Goal: Task Accomplishment & Management: Use online tool/utility

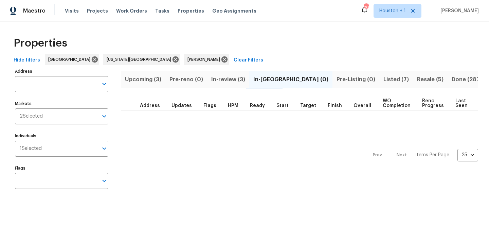
click at [143, 83] on span "Upcoming (3)" at bounding box center [143, 80] width 36 height 10
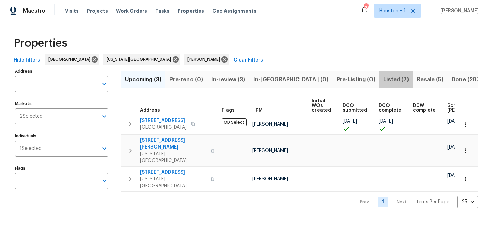
click at [383, 79] on span "Listed (7)" at bounding box center [395, 80] width 25 height 10
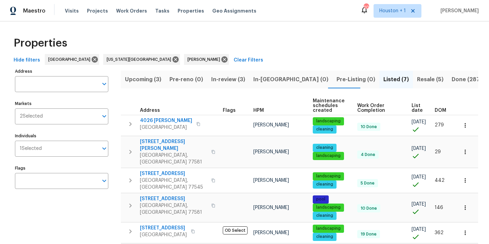
click at [225, 38] on div "Properties" at bounding box center [244, 43] width 467 height 22
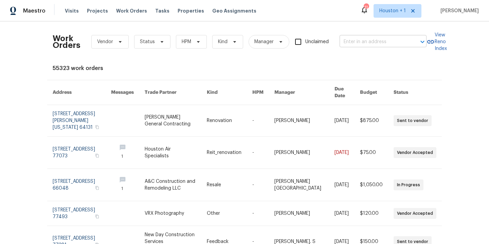
click at [362, 42] on input "text" at bounding box center [374, 42] width 68 height 11
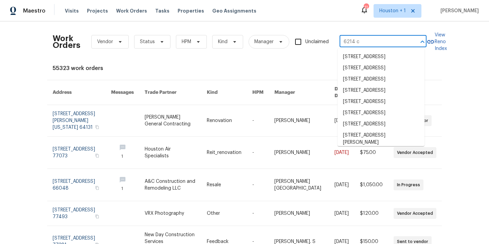
type input "6214 cl"
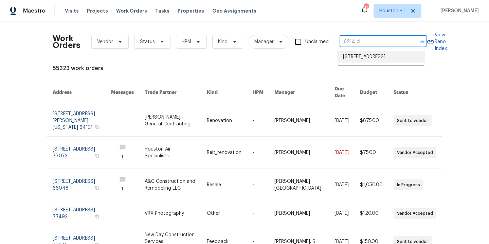
click at [367, 62] on li "6214 Clayridge Dr, Houston, TX 77053" at bounding box center [381, 56] width 87 height 11
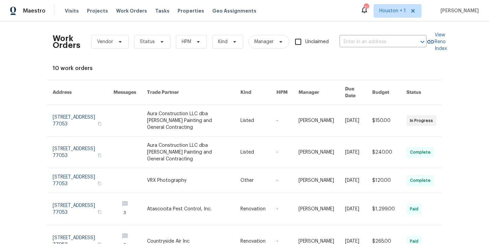
type input "6214 Clayridge Dr, Houston, TX 77053"
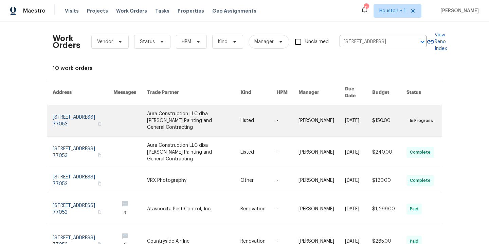
click at [213, 112] on link at bounding box center [193, 120] width 93 height 31
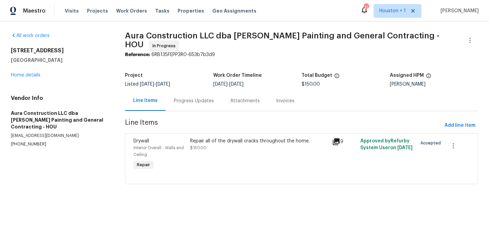
click at [202, 150] on div "Repair all of the drywall cracks throughout the home. $150.00" at bounding box center [259, 154] width 142 height 38
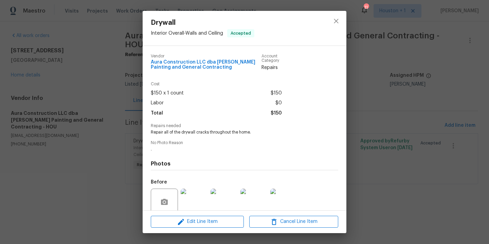
scroll to position [56, 0]
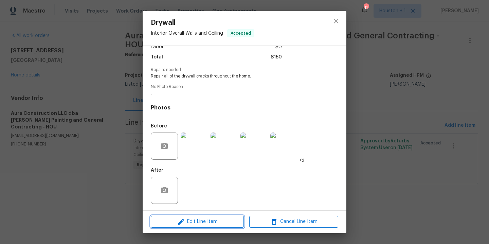
click at [214, 226] on button "Edit Line Item" at bounding box center [197, 222] width 93 height 12
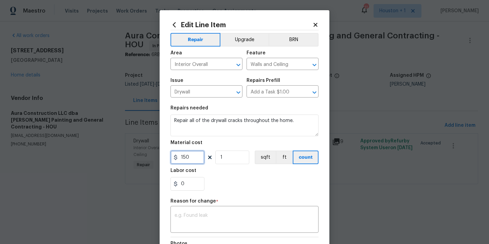
click at [198, 158] on input "150" at bounding box center [187, 157] width 34 height 14
type input "225"
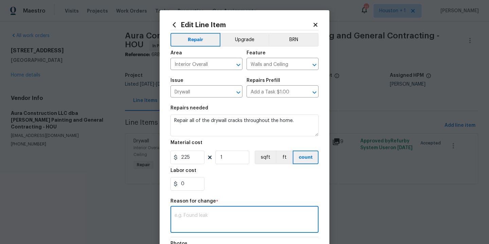
click at [217, 225] on textarea at bounding box center [245, 220] width 140 height 14
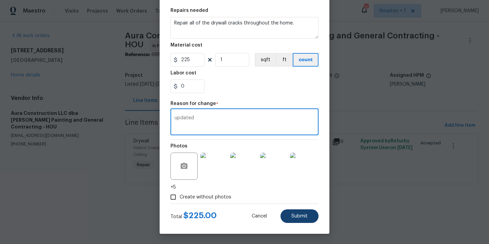
type textarea "updated"
click at [291, 215] on span "Submit" at bounding box center [299, 216] width 16 height 5
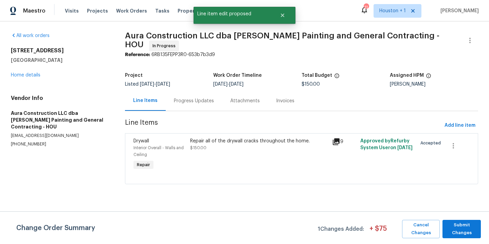
scroll to position [0, 0]
click at [475, 227] on span "Submit Changes" at bounding box center [462, 229] width 32 height 16
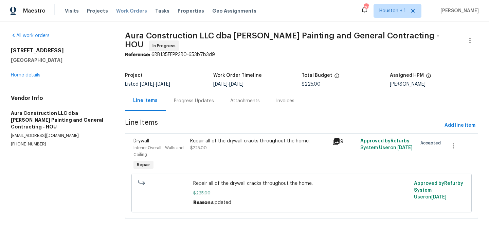
click at [131, 9] on span "Work Orders" at bounding box center [131, 10] width 31 height 7
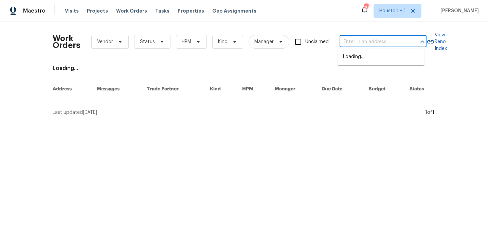
click at [392, 44] on input "text" at bounding box center [374, 42] width 68 height 11
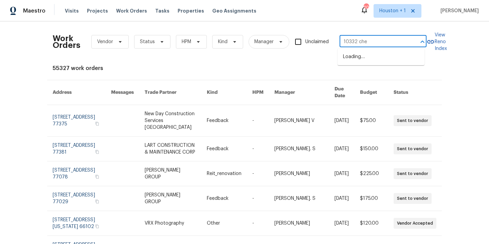
type input "10332 [PERSON_NAME]"
click at [387, 55] on li "[STREET_ADDRESS]" at bounding box center [381, 56] width 87 height 11
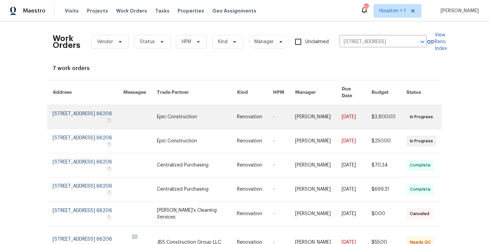
click at [186, 112] on link at bounding box center [197, 117] width 80 height 24
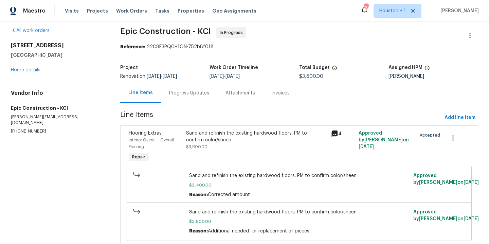
scroll to position [33, 0]
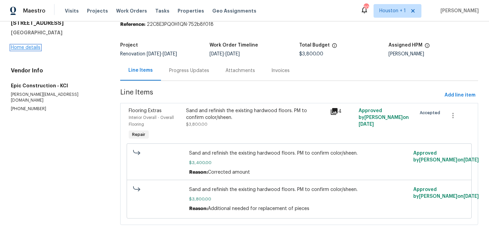
click at [25, 45] on link "Home details" at bounding box center [26, 47] width 30 height 5
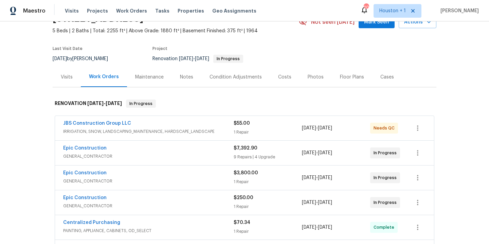
scroll to position [63, 0]
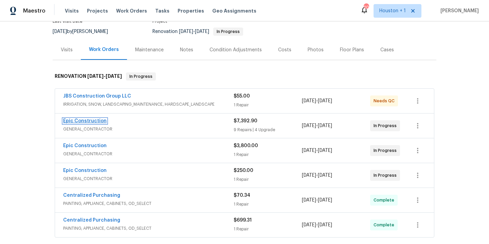
click at [83, 121] on link "Epic Construction" at bounding box center [84, 121] width 43 height 5
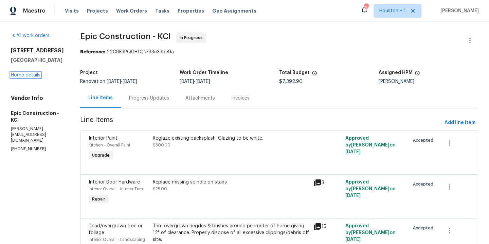
click at [23, 77] on link "Home details" at bounding box center [26, 75] width 30 height 5
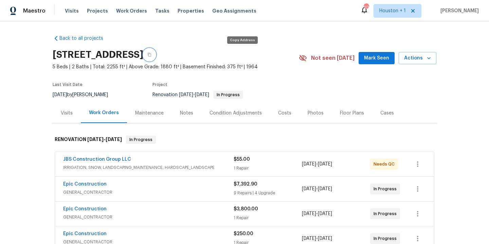
click at [156, 57] on button "button" at bounding box center [149, 55] width 12 height 12
click at [187, 112] on div "Notes" at bounding box center [186, 113] width 13 height 7
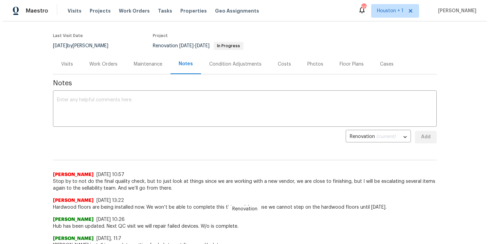
scroll to position [56, 0]
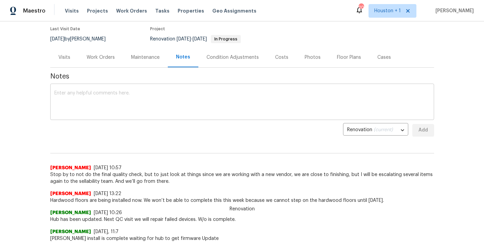
click at [160, 107] on textarea at bounding box center [242, 103] width 376 height 24
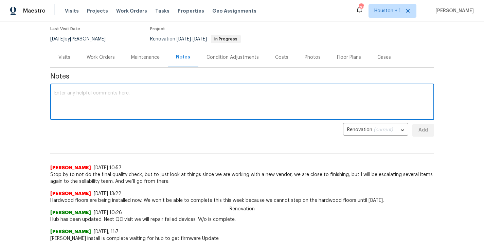
paste textarea "https://opendoor.slack.com/archives/C09FJ4FSWHM/p1759248118312229"
type textarea "https://opendoor.slack.com/archives/C09FJ4FSWHM/p1759248118312229"
click at [418, 129] on span "Add" at bounding box center [423, 130] width 11 height 8
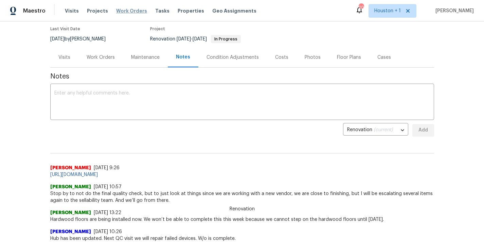
click at [127, 9] on span "Work Orders" at bounding box center [131, 10] width 31 height 7
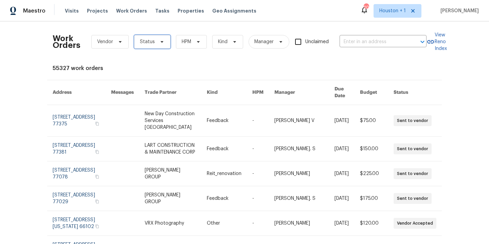
click at [151, 41] on span "Status" at bounding box center [152, 42] width 36 height 14
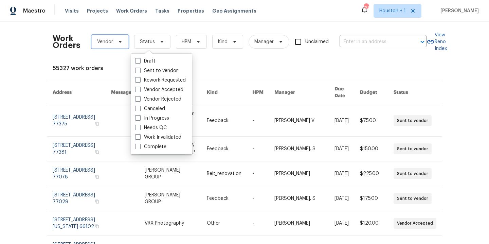
click at [109, 42] on span "Vendor" at bounding box center [105, 41] width 16 height 7
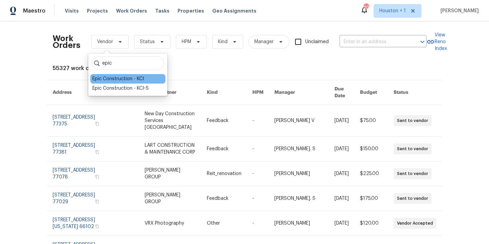
type input "epic"
click at [120, 79] on div "Epic Construction - KCI" at bounding box center [118, 78] width 52 height 7
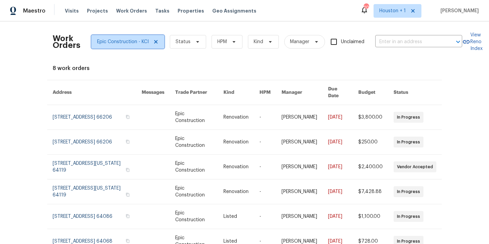
click at [117, 47] on span "Epic Construction - KCI" at bounding box center [127, 42] width 73 height 14
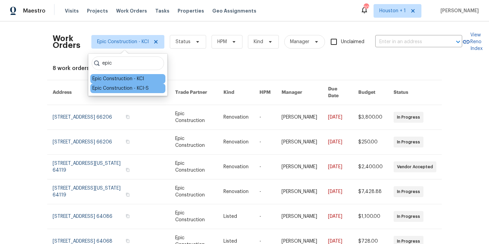
type input "epic"
click at [125, 86] on div "Epic Construction - KCI-S" at bounding box center [120, 88] width 56 height 7
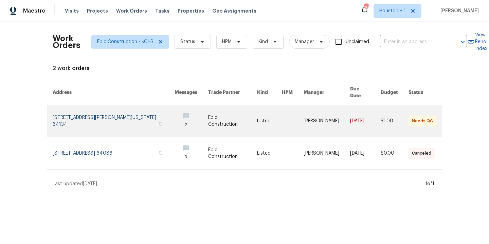
click at [117, 110] on link at bounding box center [114, 121] width 122 height 32
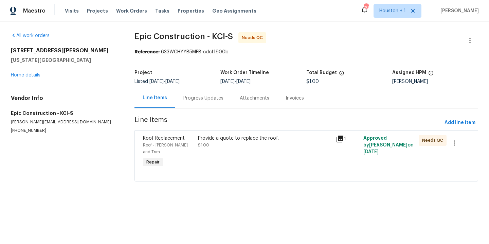
click at [194, 104] on div "Progress Updates" at bounding box center [203, 98] width 56 height 20
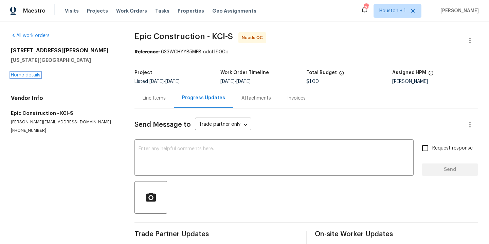
click at [33, 74] on link "Home details" at bounding box center [26, 75] width 30 height 5
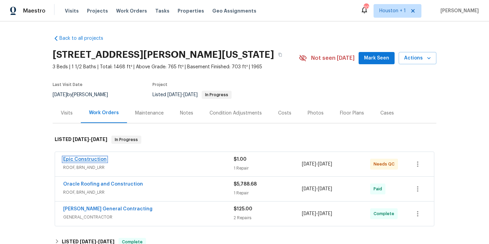
click at [88, 157] on link "Epic Construction" at bounding box center [84, 159] width 43 height 5
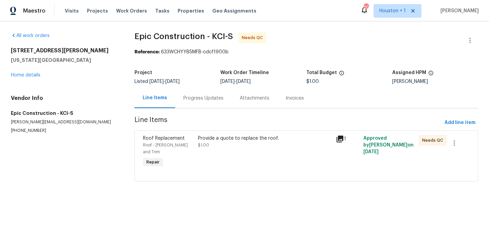
click at [211, 150] on div "Provide a quote to replace the roof. $1.00" at bounding box center [265, 152] width 138 height 38
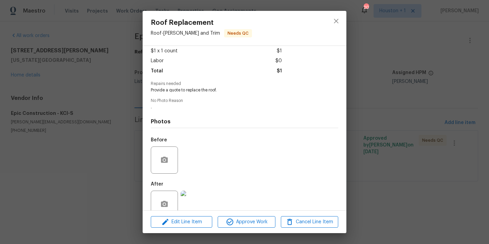
scroll to position [52, 0]
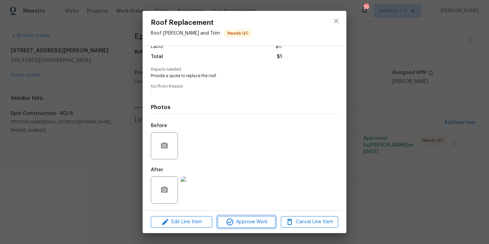
click at [244, 219] on span "Approve Work" at bounding box center [246, 222] width 53 height 8
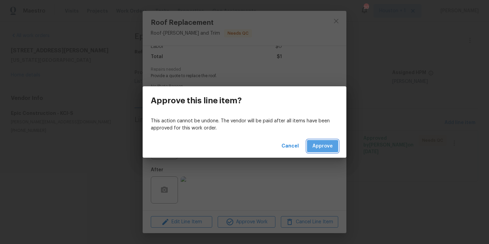
click at [330, 149] on span "Approve" at bounding box center [322, 146] width 20 height 8
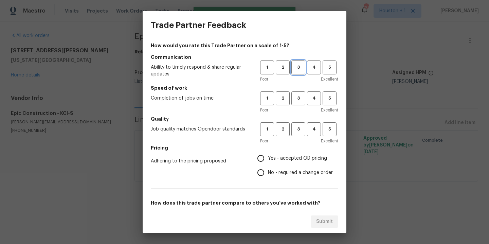
click at [292, 72] on button "3" at bounding box center [298, 67] width 14 height 14
click at [293, 100] on span "3" at bounding box center [298, 98] width 13 height 8
click at [292, 125] on button "3" at bounding box center [298, 129] width 14 height 14
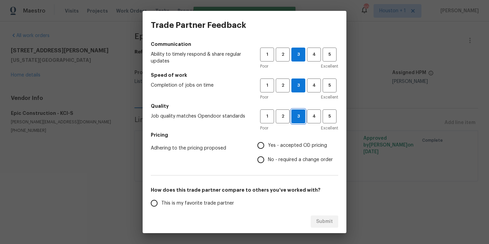
scroll to position [91, 0]
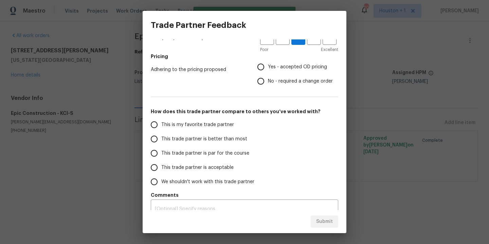
click at [281, 71] on label "Yes - accepted OD pricing" at bounding box center [293, 67] width 79 height 14
click at [268, 71] on input "Yes - accepted OD pricing" at bounding box center [261, 67] width 14 height 14
radio input "true"
click at [212, 141] on span "This trade partner is better than most" at bounding box center [204, 138] width 86 height 7
click at [161, 141] on input "This trade partner is better than most" at bounding box center [154, 139] width 14 height 14
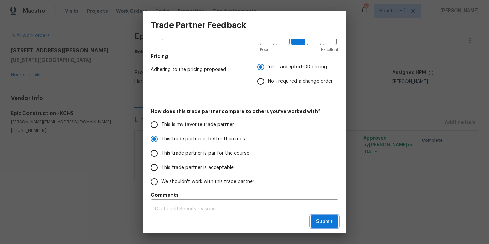
click at [320, 217] on button "Submit" at bounding box center [325, 221] width 28 height 13
radio input "true"
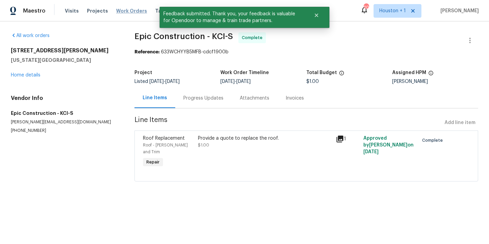
click at [117, 10] on span "Work Orders" at bounding box center [131, 10] width 31 height 7
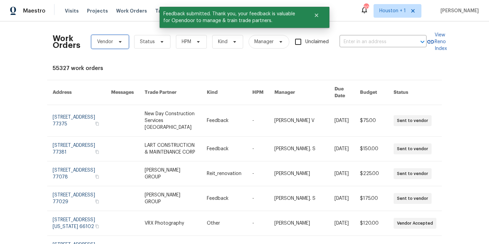
click at [110, 39] on span "Vendor" at bounding box center [105, 41] width 16 height 7
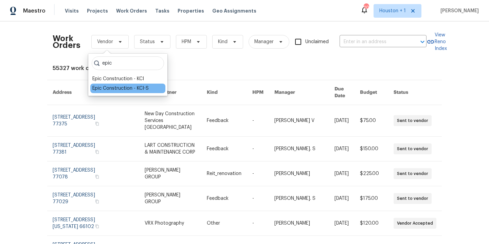
type input "epic"
click at [104, 89] on div "Epic Construction - KCI-S" at bounding box center [120, 88] width 56 height 7
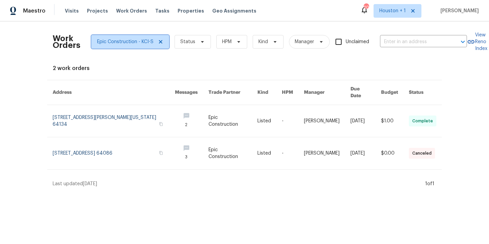
click at [139, 41] on span "Epic Construction - KCI-S" at bounding box center [125, 41] width 56 height 7
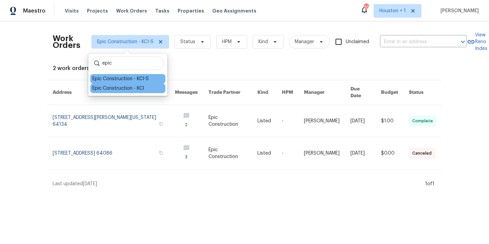
type input "epic"
click at [116, 86] on div "Epic Construction - KCI" at bounding box center [118, 88] width 52 height 7
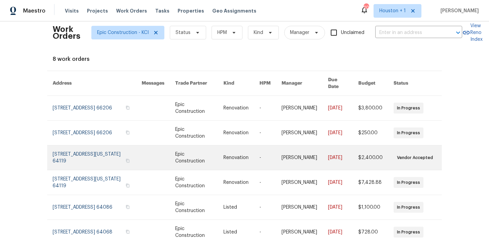
scroll to position [14, 0]
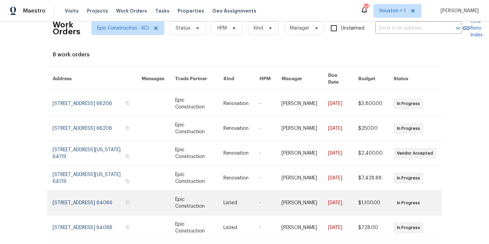
click at [84, 197] on link at bounding box center [97, 202] width 89 height 24
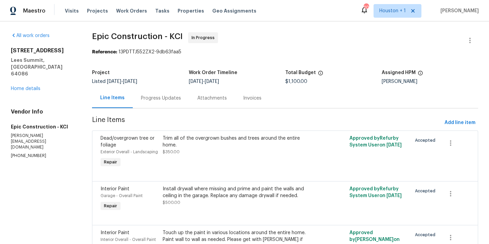
click at [153, 91] on div "Progress Updates" at bounding box center [161, 98] width 56 height 20
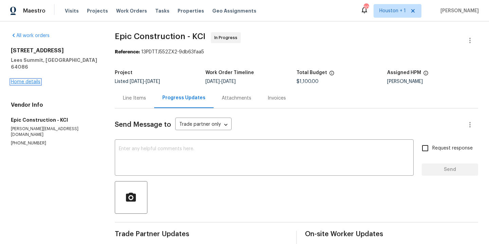
click at [20, 79] on link "Home details" at bounding box center [26, 81] width 30 height 5
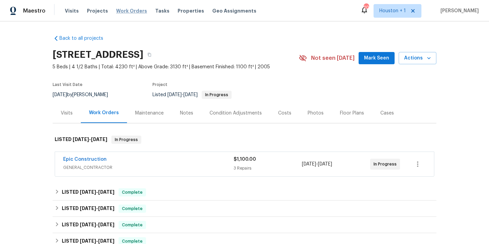
click at [132, 10] on span "Work Orders" at bounding box center [131, 10] width 31 height 7
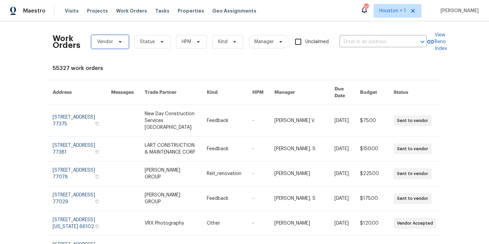
click at [93, 45] on span "Vendor" at bounding box center [109, 42] width 37 height 14
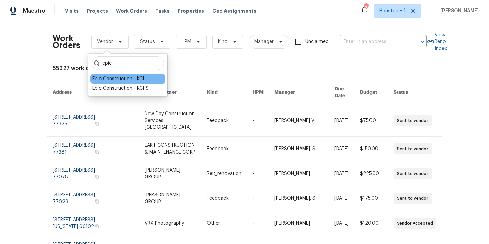
type input "epic"
click at [132, 75] on div "Epic Construction - KCI" at bounding box center [118, 78] width 52 height 7
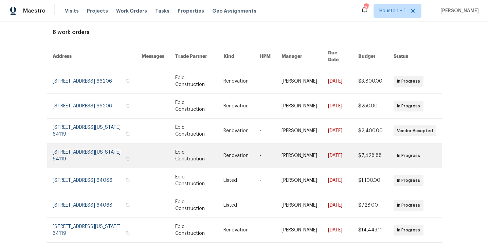
scroll to position [36, 0]
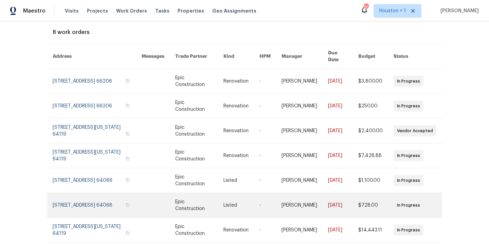
click at [91, 195] on link at bounding box center [97, 205] width 89 height 24
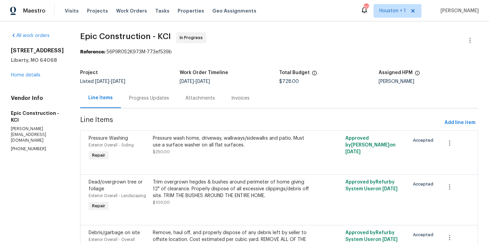
click at [142, 96] on div "Progress Updates" at bounding box center [149, 98] width 40 height 7
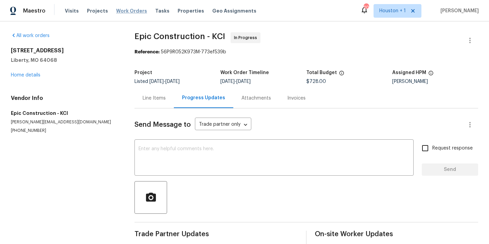
click at [132, 11] on span "Work Orders" at bounding box center [131, 10] width 31 height 7
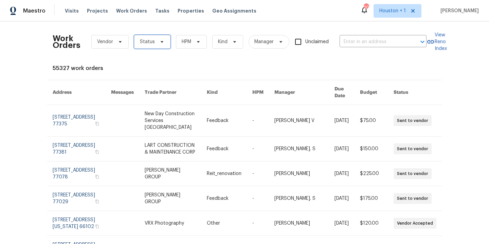
click at [140, 42] on span "Status" at bounding box center [147, 41] width 15 height 7
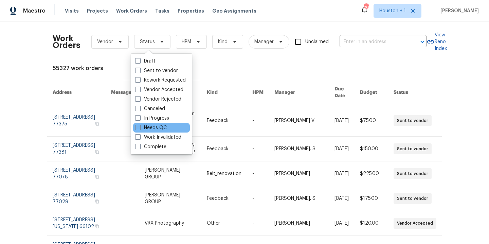
click at [167, 127] on div "Needs QC" at bounding box center [161, 128] width 57 height 10
click at [154, 126] on label "Needs QC" at bounding box center [151, 127] width 32 height 7
click at [140, 126] on input "Needs QC" at bounding box center [137, 126] width 4 height 4
checkbox input "true"
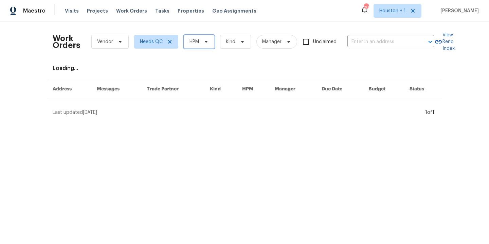
click at [203, 40] on icon at bounding box center [205, 41] width 5 height 5
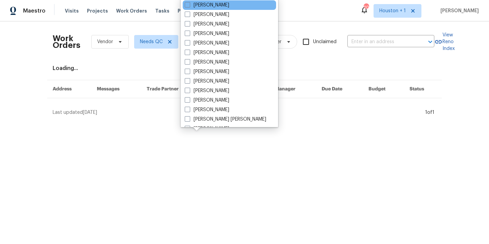
scroll to position [126, 0]
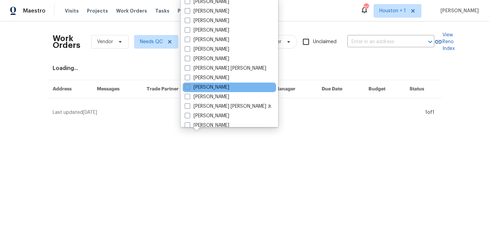
click at [215, 86] on label "[PERSON_NAME]" at bounding box center [207, 87] width 44 height 7
click at [189, 86] on input "[PERSON_NAME]" at bounding box center [187, 86] width 4 height 4
checkbox input "true"
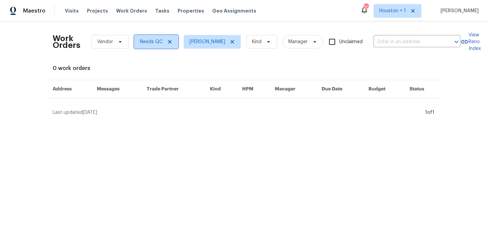
click at [168, 43] on icon at bounding box center [169, 41] width 3 height 3
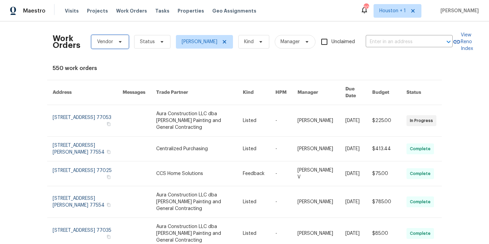
click at [108, 41] on span "Vendor" at bounding box center [105, 41] width 16 height 7
click at [131, 22] on div "Work Orders Vendor Status Navid Ranjbar Kind Manager Unclaimed ​ View Reno Inde…" at bounding box center [244, 132] width 489 height 222
click at [159, 41] on icon at bounding box center [161, 41] width 5 height 5
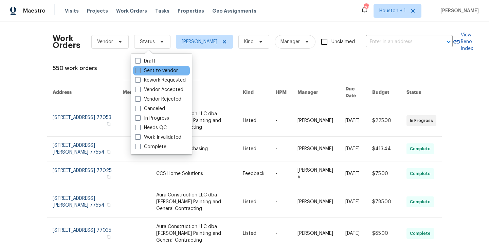
click at [156, 73] on label "Sent to vendor" at bounding box center [156, 70] width 43 height 7
click at [140, 72] on input "Sent to vendor" at bounding box center [137, 69] width 4 height 4
checkbox input "true"
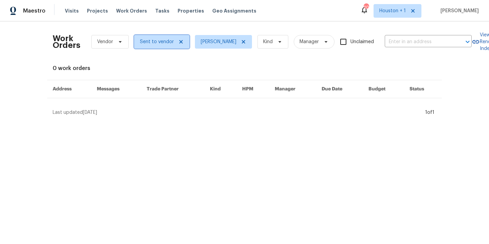
click at [153, 42] on span "Sent to vendor" at bounding box center [157, 41] width 34 height 7
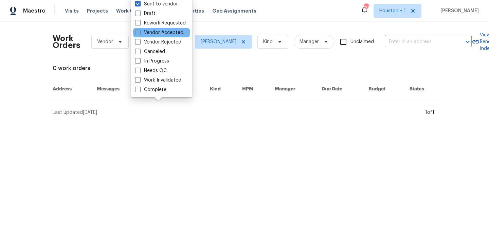
click at [154, 34] on label "Vendor Accepted" at bounding box center [159, 32] width 48 height 7
click at [140, 34] on input "Vendor Accepted" at bounding box center [137, 31] width 4 height 4
checkbox input "true"
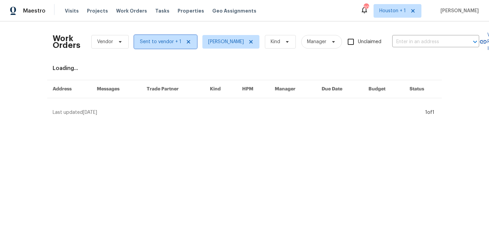
click at [156, 46] on span "Sent to vendor + 1" at bounding box center [165, 42] width 63 height 14
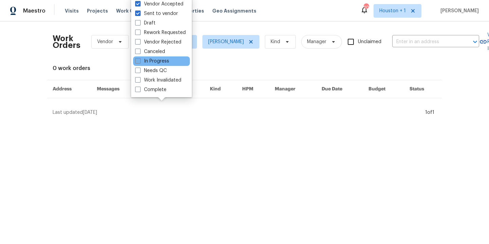
click at [155, 59] on label "In Progress" at bounding box center [152, 61] width 34 height 7
click at [140, 59] on input "In Progress" at bounding box center [137, 60] width 4 height 4
checkbox input "true"
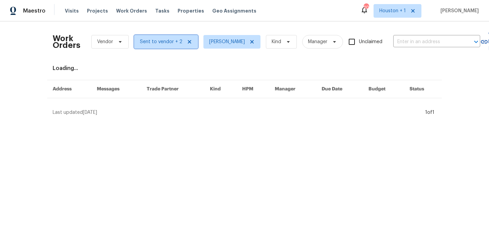
click at [152, 41] on span "Sent to vendor + 2" at bounding box center [161, 41] width 42 height 7
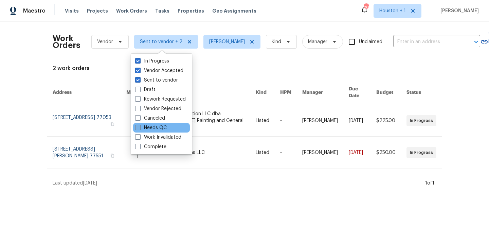
click at [160, 127] on label "Needs QC" at bounding box center [151, 127] width 32 height 7
click at [140, 127] on input "Needs QC" at bounding box center [137, 126] width 4 height 4
checkbox input "true"
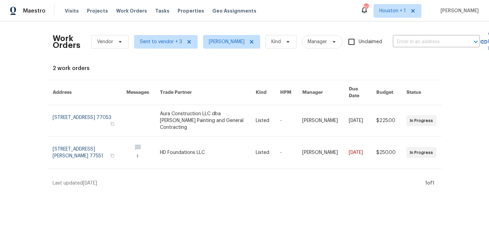
click at [207, 68] on div "2 work orders" at bounding box center [245, 68] width 384 height 7
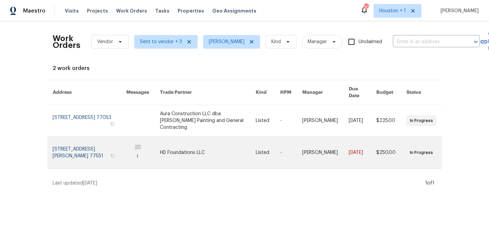
click at [191, 140] on link at bounding box center [208, 153] width 96 height 32
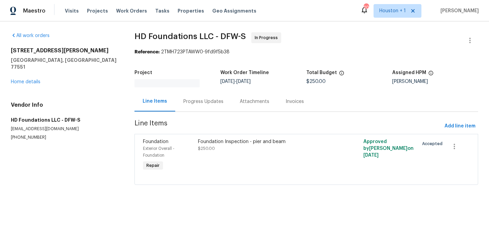
click at [187, 103] on div "Progress Updates" at bounding box center [203, 101] width 56 height 20
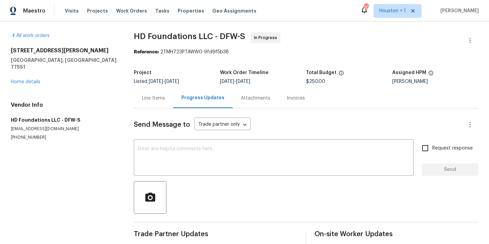
click at [25, 77] on div "4802 Sherman Blvd Galveston, TX 77551 Home details" at bounding box center [64, 66] width 107 height 38
click at [26, 79] on link "Home details" at bounding box center [26, 81] width 30 height 5
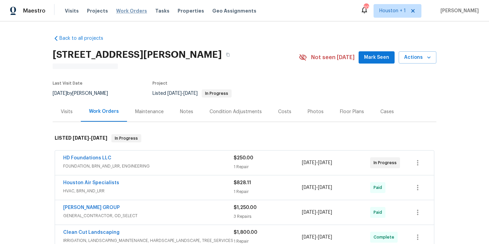
click at [124, 10] on span "Work Orders" at bounding box center [131, 10] width 31 height 7
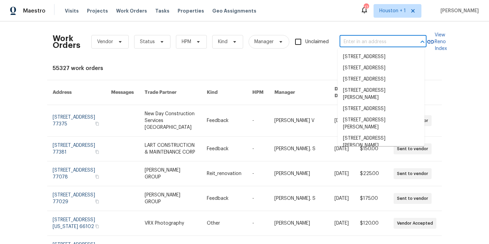
click at [378, 42] on input "text" at bounding box center [374, 42] width 68 height 11
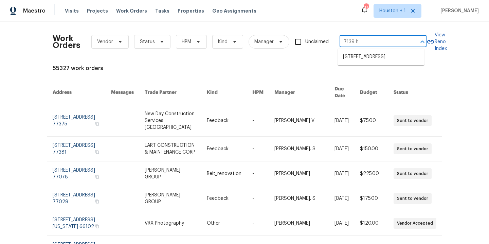
type input "7139 ha"
click at [375, 57] on li "[STREET_ADDRESS]" at bounding box center [381, 56] width 87 height 11
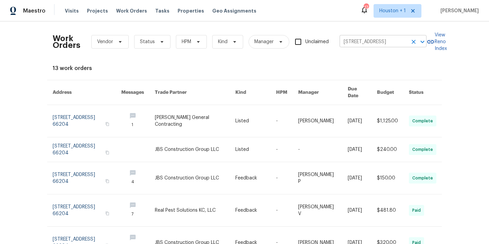
click at [367, 42] on input "[STREET_ADDRESS]" at bounding box center [374, 42] width 68 height 11
type input "7227 gree"
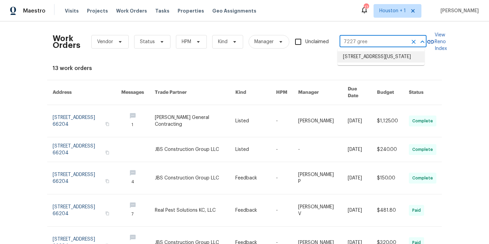
click at [356, 58] on li "7227 Greeley Ave, Kansas City, KS 66109" at bounding box center [381, 56] width 87 height 11
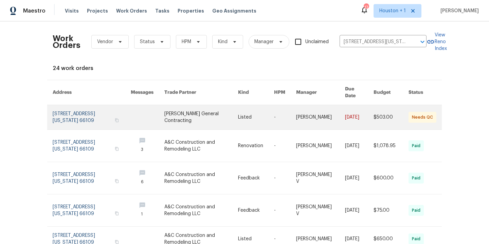
click at [182, 114] on link at bounding box center [201, 117] width 74 height 24
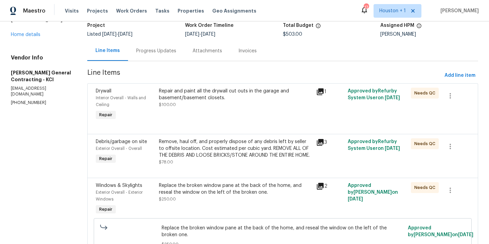
scroll to position [47, 0]
click at [165, 51] on div "Progress Updates" at bounding box center [156, 51] width 40 height 7
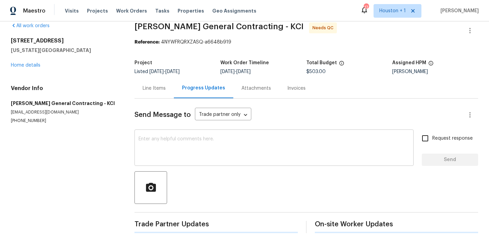
scroll to position [47, 0]
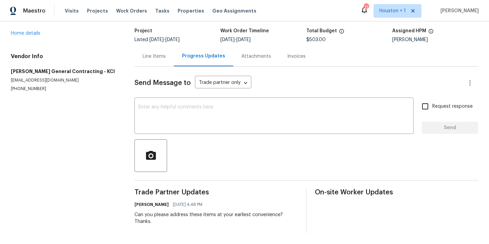
click at [148, 53] on div "Line Items" at bounding box center [154, 56] width 23 height 7
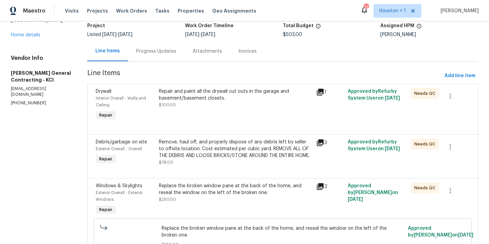
scroll to position [47, 0]
click at [178, 100] on div "Repair and paint all the drywall cut outs in the garage and basement/basement c…" at bounding box center [235, 95] width 153 height 14
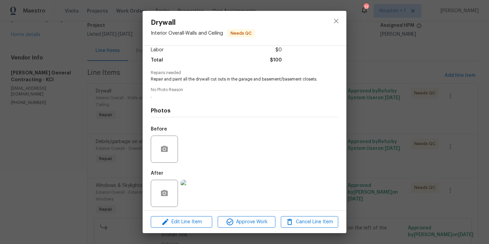
scroll to position [57, 0]
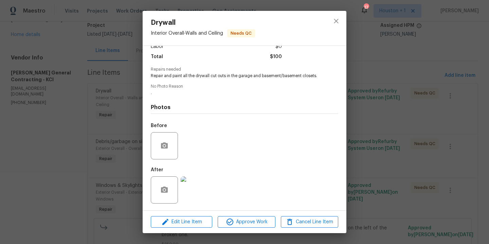
click at [194, 188] on img at bounding box center [194, 189] width 27 height 27
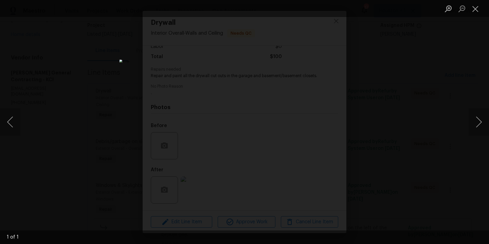
click at [401, 135] on div "Lightbox" at bounding box center [244, 122] width 489 height 244
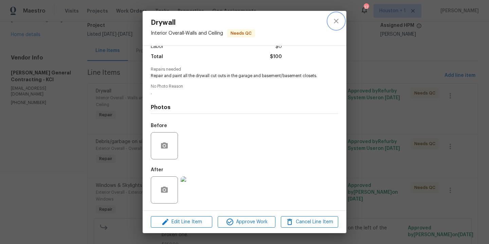
click at [337, 16] on button "close" at bounding box center [336, 21] width 16 height 16
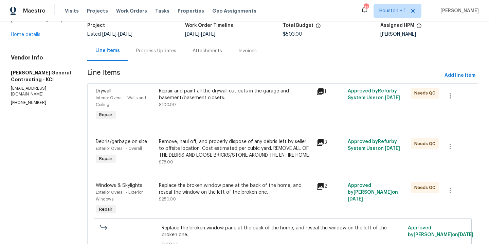
click at [229, 153] on div "Remove, haul off, and properly dispose of any debris left by seller to offsite …" at bounding box center [235, 148] width 153 height 20
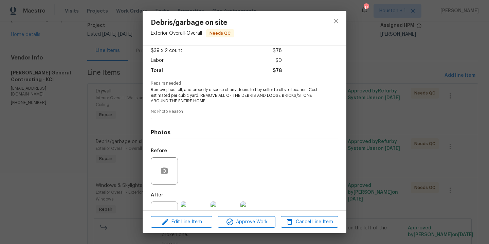
scroll to position [63, 0]
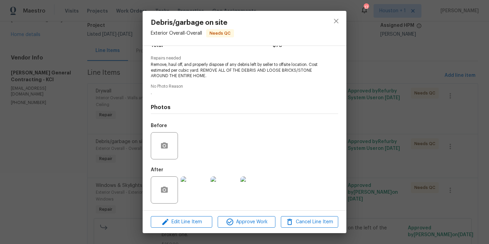
click at [199, 189] on img at bounding box center [194, 189] width 27 height 27
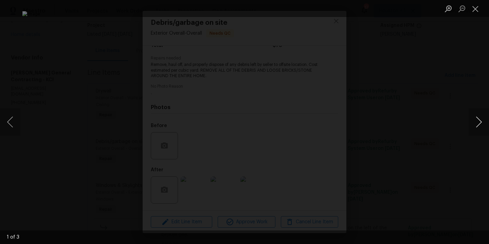
click at [481, 120] on button "Next image" at bounding box center [479, 121] width 20 height 27
click at [480, 120] on button "Next image" at bounding box center [479, 121] width 20 height 27
click at [464, 89] on div "Lightbox" at bounding box center [244, 122] width 489 height 244
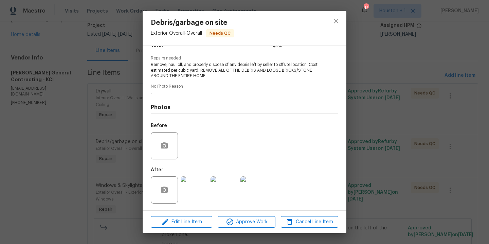
click at [263, 186] on img at bounding box center [253, 189] width 27 height 27
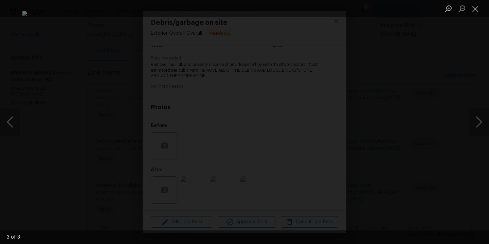
click at [456, 93] on div "Lightbox" at bounding box center [244, 122] width 489 height 244
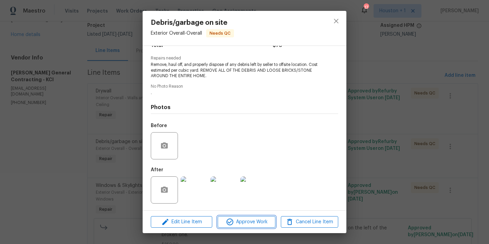
click at [258, 219] on span "Approve Work" at bounding box center [246, 222] width 53 height 8
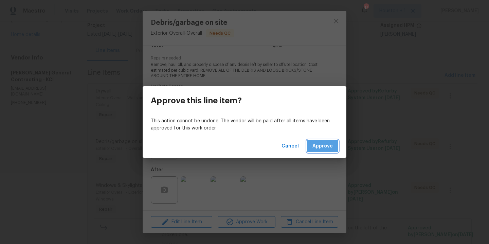
click at [319, 141] on button "Approve" at bounding box center [322, 146] width 31 height 13
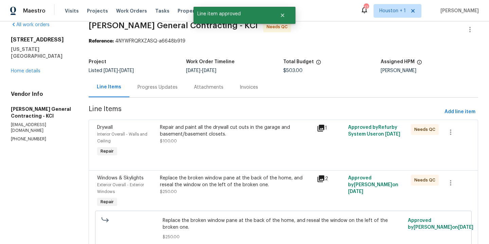
scroll to position [11, 0]
click at [215, 196] on div "Replace the broken window pane at the back of the home, and reseal the window o…" at bounding box center [236, 191] width 157 height 38
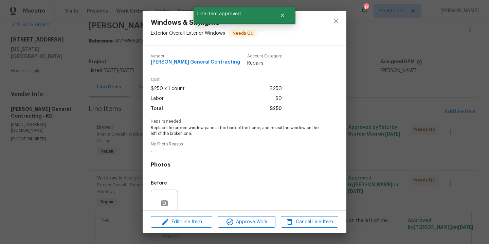
scroll to position [57, 0]
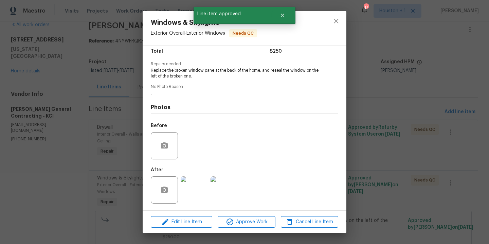
click at [201, 195] on img at bounding box center [194, 189] width 27 height 27
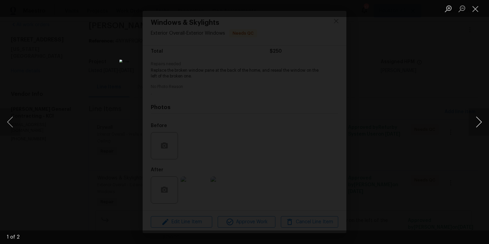
click at [482, 119] on button "Next image" at bounding box center [479, 121] width 20 height 27
click at [454, 108] on div "Lightbox" at bounding box center [244, 122] width 489 height 244
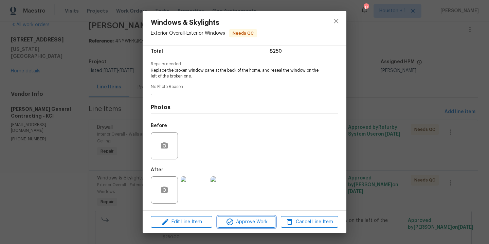
click at [253, 226] on button "Approve Work" at bounding box center [246, 222] width 57 height 12
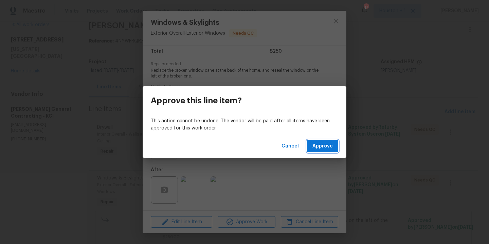
click at [319, 145] on span "Approve" at bounding box center [322, 146] width 20 height 8
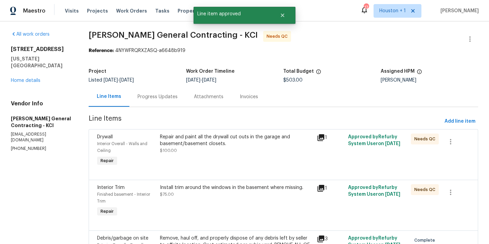
scroll to position [92, 0]
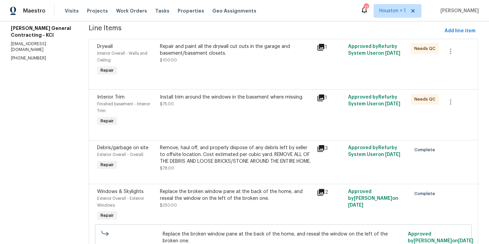
click at [222, 113] on div "Install trim around the windows in the basement where missing. $75.00" at bounding box center [236, 111] width 157 height 38
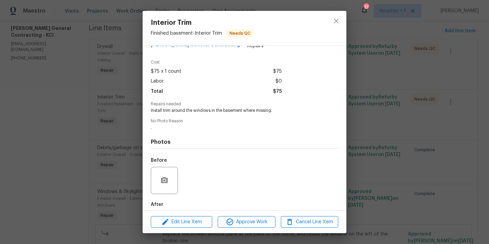
scroll to position [52, 0]
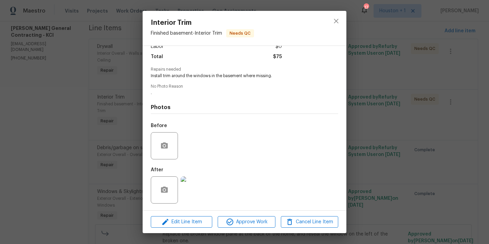
click at [198, 195] on img at bounding box center [194, 189] width 27 height 27
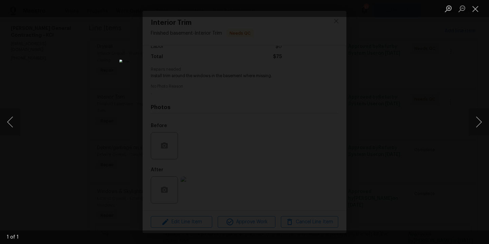
click at [369, 142] on div "Lightbox" at bounding box center [244, 122] width 489 height 244
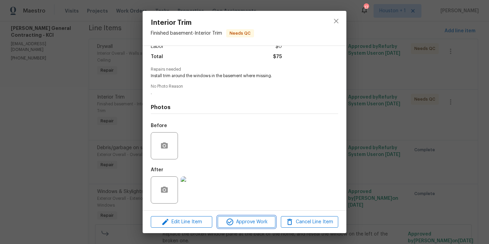
click at [251, 223] on span "Approve Work" at bounding box center [246, 222] width 53 height 8
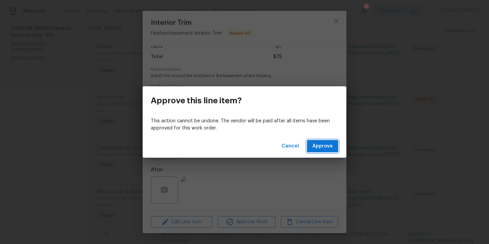
click at [322, 145] on span "Approve" at bounding box center [322, 146] width 20 height 8
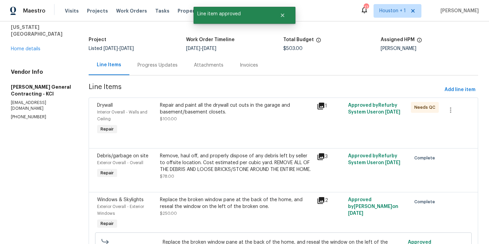
scroll to position [0, 0]
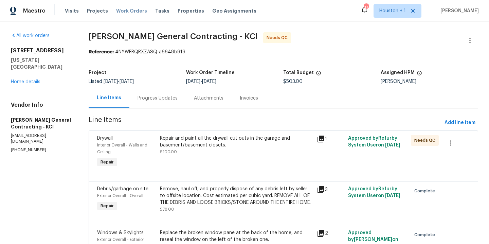
click at [126, 13] on span "Work Orders" at bounding box center [131, 10] width 31 height 7
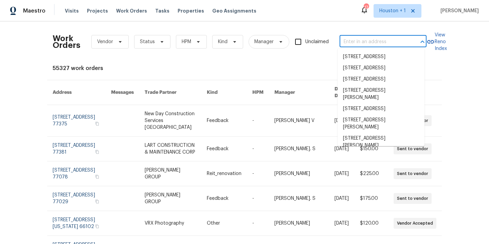
click at [361, 37] on input "text" at bounding box center [374, 42] width 68 height 11
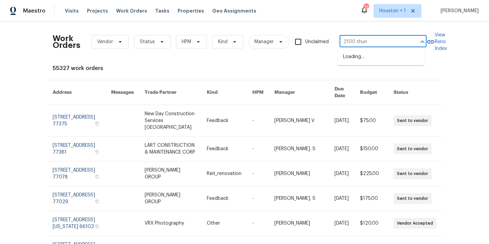
type input "2100 thund"
click at [386, 62] on li "2100 Thunderbird Dr, Harrisonville, MO 64701" at bounding box center [381, 56] width 87 height 11
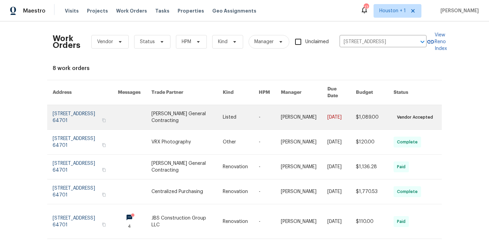
click at [179, 113] on link at bounding box center [186, 117] width 71 height 24
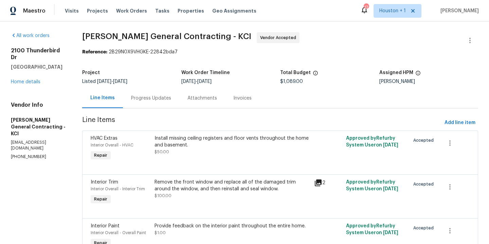
click at [156, 97] on div "Progress Updates" at bounding box center [151, 98] width 40 height 7
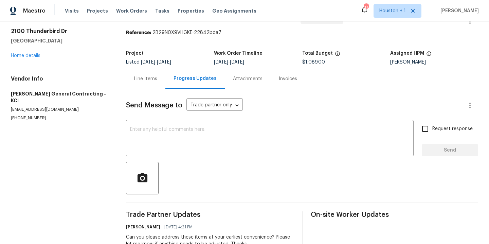
scroll to position [47, 0]
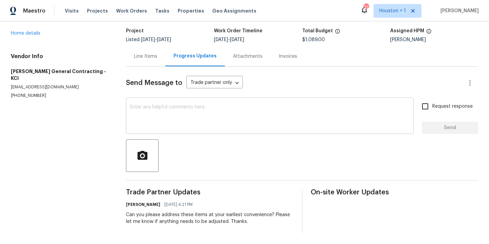
click at [214, 107] on textarea at bounding box center [269, 117] width 279 height 24
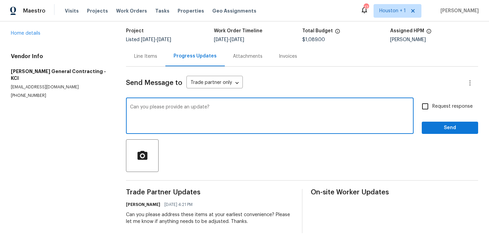
type textarea "Can you please provide an update?"
click at [426, 101] on input "Request response" at bounding box center [425, 106] width 14 height 14
checkbox input "true"
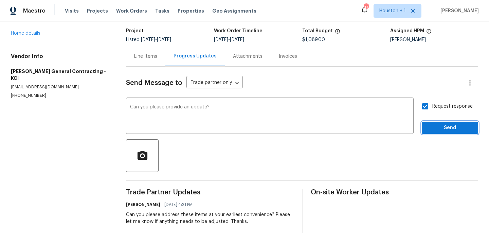
click at [429, 124] on span "Send" at bounding box center [450, 128] width 46 height 8
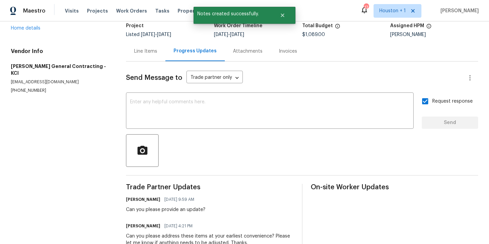
scroll to position [0, 0]
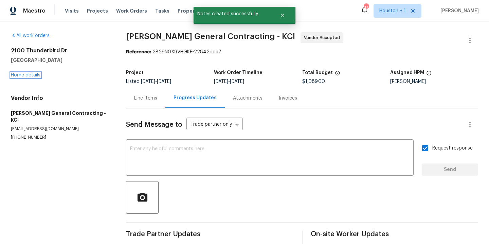
click at [19, 75] on link "Home details" at bounding box center [26, 75] width 30 height 5
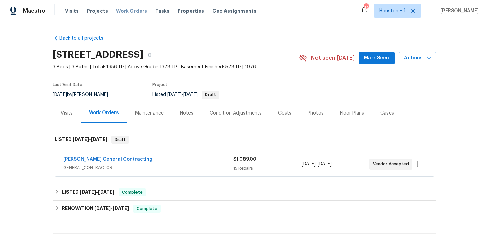
click at [121, 13] on span "Work Orders" at bounding box center [131, 10] width 31 height 7
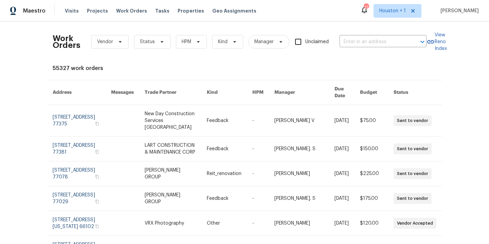
click at [199, 63] on div "Work Orders Vendor Status HPM Kind Manager Unclaimed ​ View Reno Index 55327 wo…" at bounding box center [245, 216] width 384 height 379
click at [383, 43] on input "text" at bounding box center [374, 42] width 68 height 11
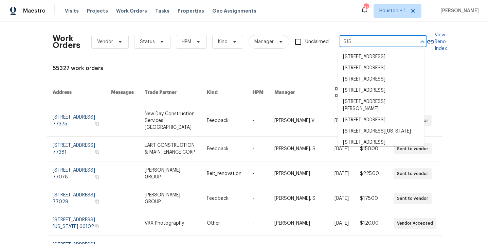
type input "515"
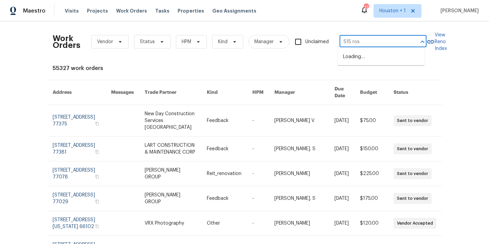
type input "515 rose"
click at [371, 60] on li "515 Rosewood Dr, Shenandoah, TX 77381" at bounding box center [381, 56] width 87 height 11
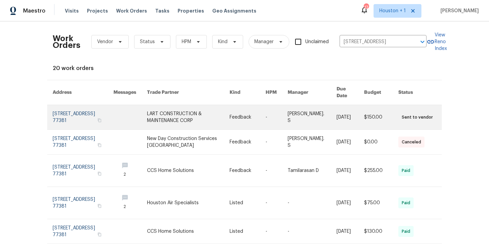
click at [162, 111] on link at bounding box center [188, 117] width 83 height 24
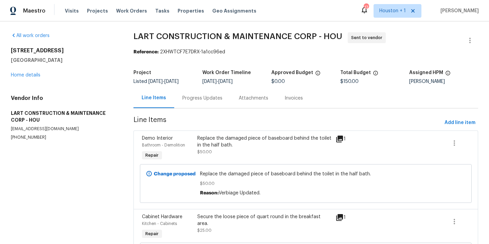
click at [26, 77] on div "515 Rosewood Dr Shenandoah, TX 77381 Home details" at bounding box center [64, 62] width 106 height 31
click at [26, 72] on div "515 Rosewood Dr Shenandoah, TX 77381 Home details" at bounding box center [64, 62] width 106 height 31
click at [25, 73] on link "Home details" at bounding box center [26, 75] width 30 height 5
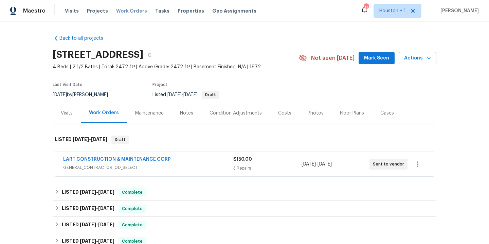
click at [132, 11] on span "Work Orders" at bounding box center [131, 10] width 31 height 7
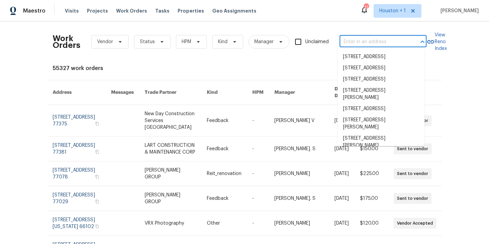
click at [372, 43] on input "text" at bounding box center [374, 42] width 68 height 11
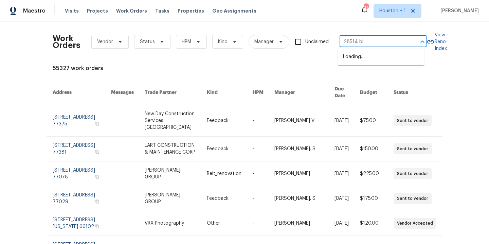
type input "28514 blu"
click at [390, 61] on li "[STREET_ADDRESS][PERSON_NAME]" at bounding box center [381, 60] width 87 height 18
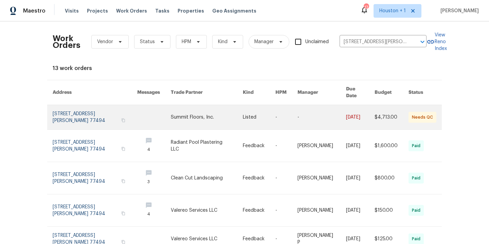
click at [175, 112] on link at bounding box center [207, 117] width 72 height 24
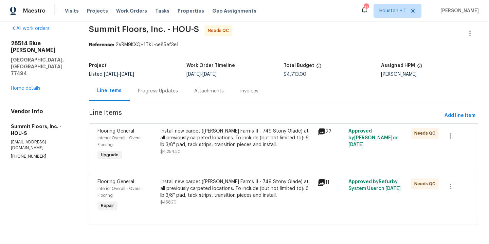
scroll to position [13, 0]
click at [29, 86] on link "Home details" at bounding box center [26, 88] width 30 height 5
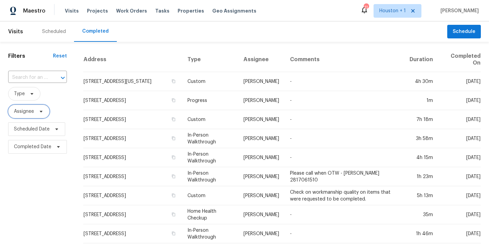
click at [30, 107] on span "Assignee" at bounding box center [28, 112] width 41 height 14
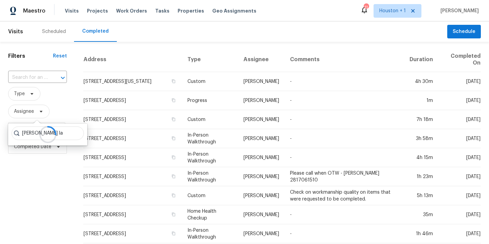
type input "[PERSON_NAME] la"
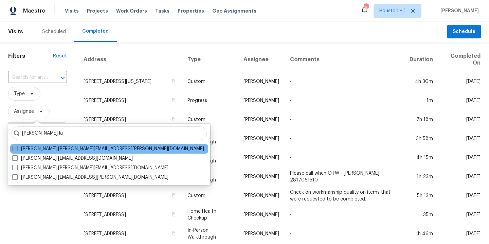
click at [44, 149] on label "[PERSON_NAME] [PERSON_NAME][EMAIL_ADDRESS][PERSON_NAME][DOMAIN_NAME]" at bounding box center [108, 148] width 192 height 7
click at [17, 149] on input "[PERSON_NAME] [PERSON_NAME][EMAIL_ADDRESS][PERSON_NAME][DOMAIN_NAME]" at bounding box center [14, 147] width 4 height 4
checkbox input "true"
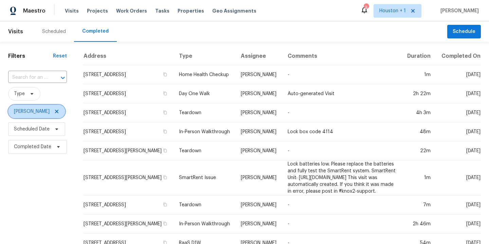
click at [54, 111] on icon at bounding box center [56, 111] width 5 height 5
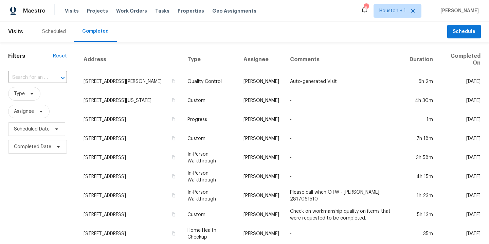
click at [55, 27] on div "Scheduled" at bounding box center [54, 31] width 40 height 20
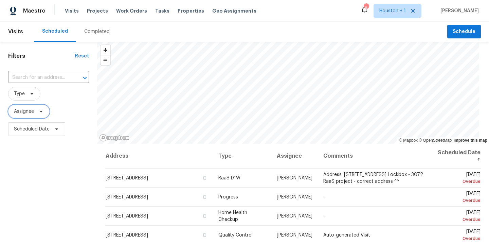
click at [28, 110] on span "Assignee" at bounding box center [24, 111] width 20 height 7
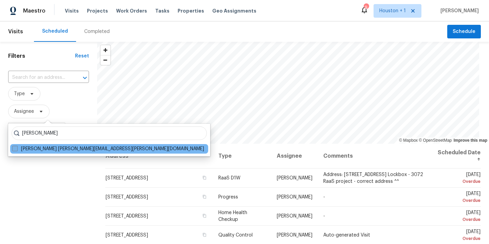
type input "[PERSON_NAME]"
click at [91, 150] on label "[PERSON_NAME] [PERSON_NAME][EMAIL_ADDRESS][PERSON_NAME][DOMAIN_NAME]" at bounding box center [108, 148] width 192 height 7
click at [17, 150] on input "[PERSON_NAME] [PERSON_NAME][EMAIL_ADDRESS][PERSON_NAME][DOMAIN_NAME]" at bounding box center [14, 147] width 4 height 4
checkbox input "true"
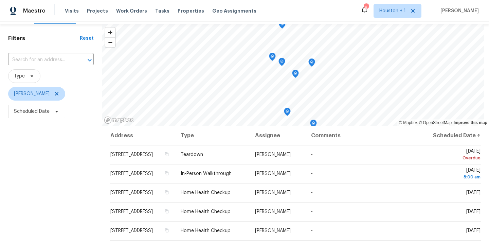
scroll to position [25, 0]
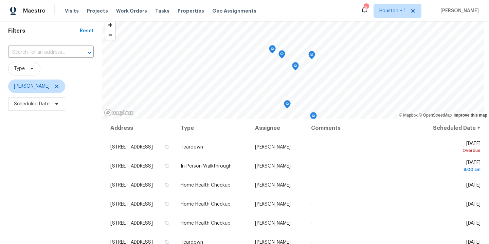
click at [284, 104] on icon "Map marker" at bounding box center [287, 105] width 6 height 8
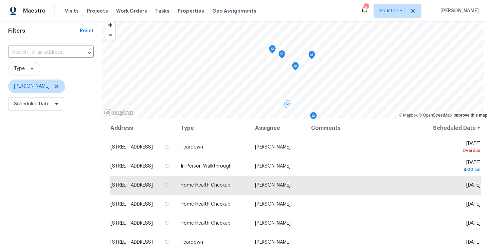
click at [293, 66] on icon "Map marker" at bounding box center [295, 66] width 6 height 8
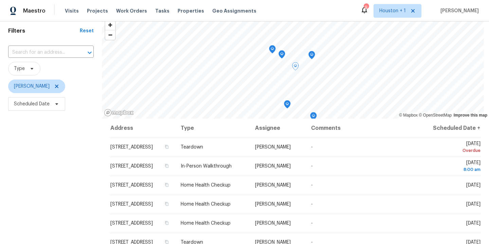
click at [309, 56] on icon "Map marker" at bounding box center [312, 55] width 6 height 8
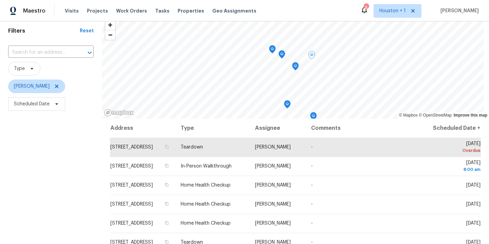
click at [310, 116] on icon "Map marker" at bounding box center [313, 116] width 6 height 8
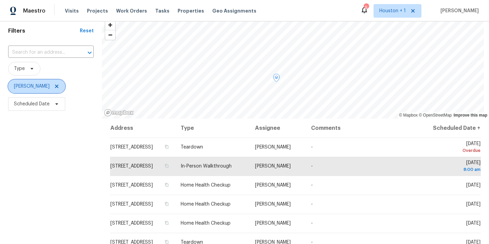
click at [54, 85] on icon at bounding box center [56, 86] width 5 height 5
